Goal: Transaction & Acquisition: Purchase product/service

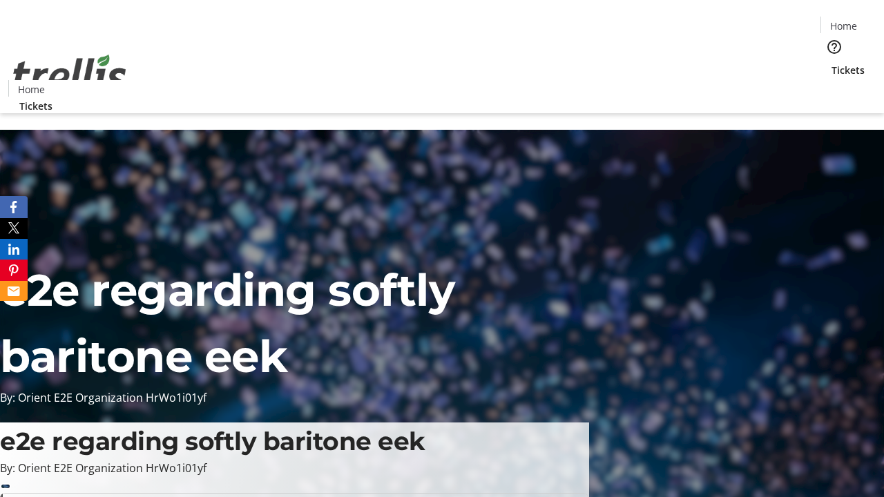
click at [832, 63] on span "Tickets" at bounding box center [848, 70] width 33 height 15
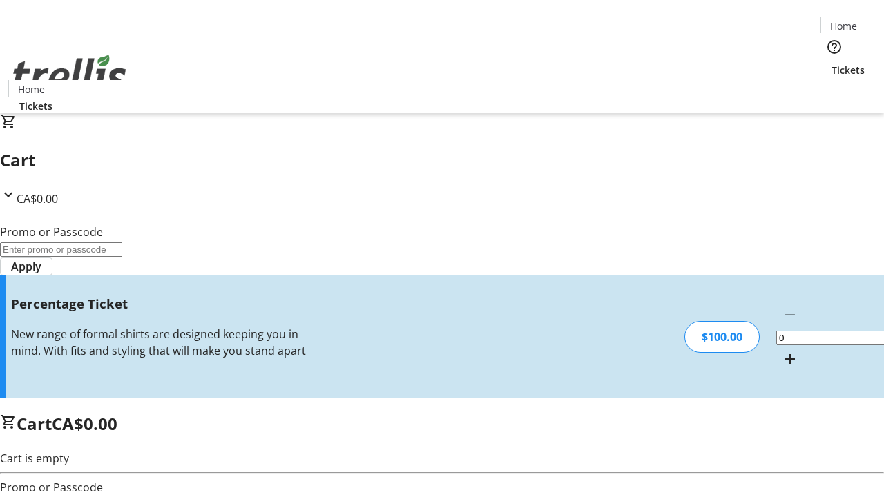
click at [782, 351] on mat-icon "Increment by one" at bounding box center [790, 359] width 17 height 17
type input "1"
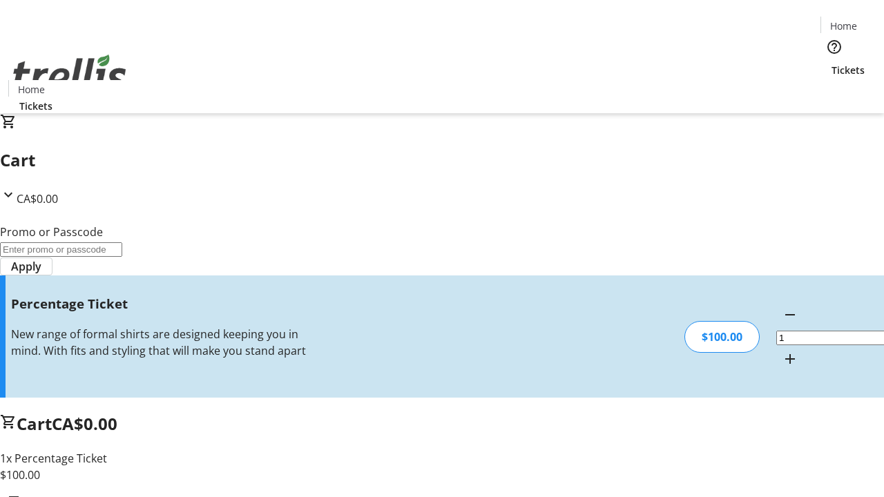
type input "BAR"
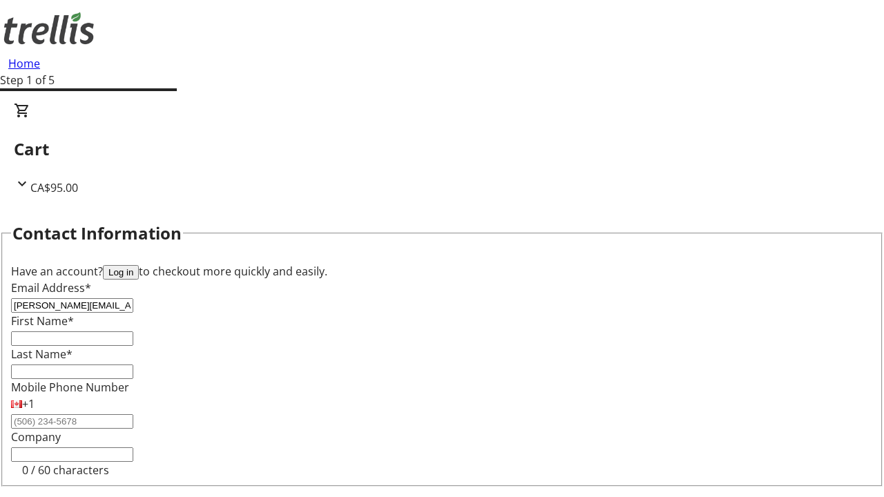
type input "[PERSON_NAME][EMAIL_ADDRESS][DOMAIN_NAME]"
type input "[PERSON_NAME]"
type input "Sawayn"
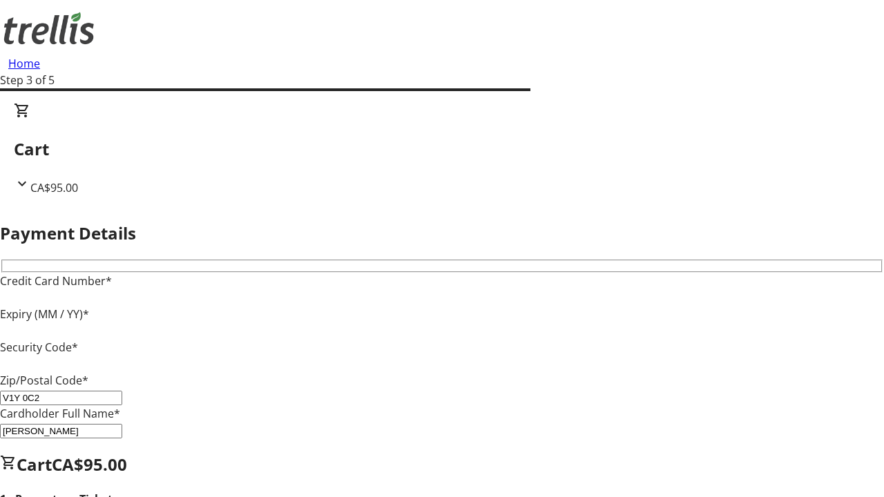
type input "V1Y 0C2"
